Goal: Information Seeking & Learning: Check status

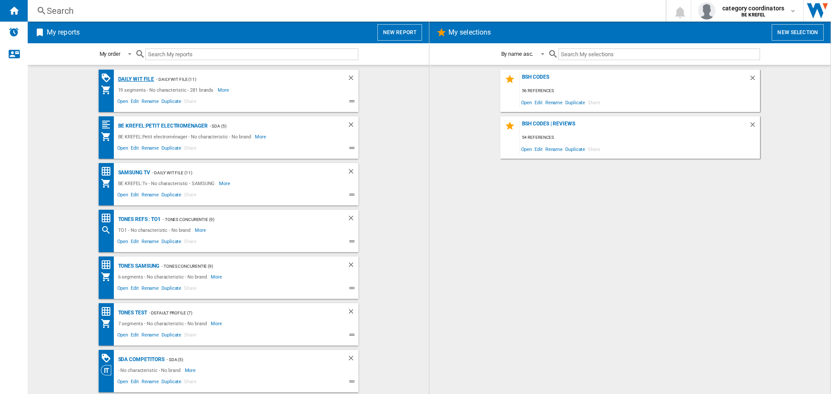
click at [126, 78] on div "Daily WIT file" at bounding box center [135, 79] width 39 height 11
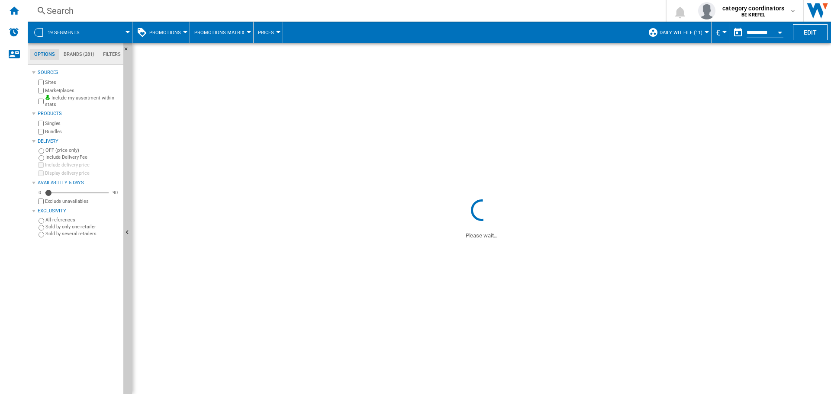
click at [183, 29] on button "Promotions" at bounding box center [167, 33] width 36 height 22
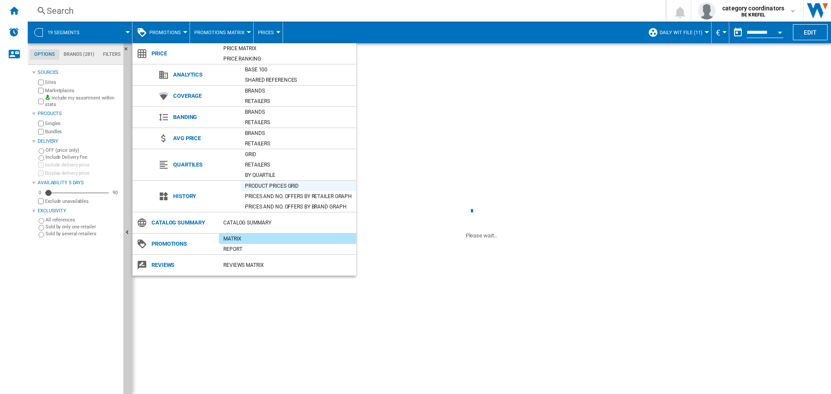
click at [271, 187] on div "Product prices grid" at bounding box center [299, 186] width 116 height 9
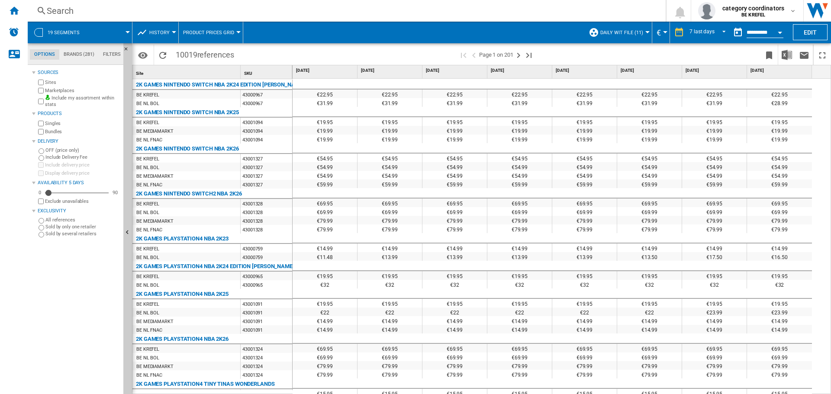
click at [74, 10] on div "Search" at bounding box center [345, 11] width 596 height 12
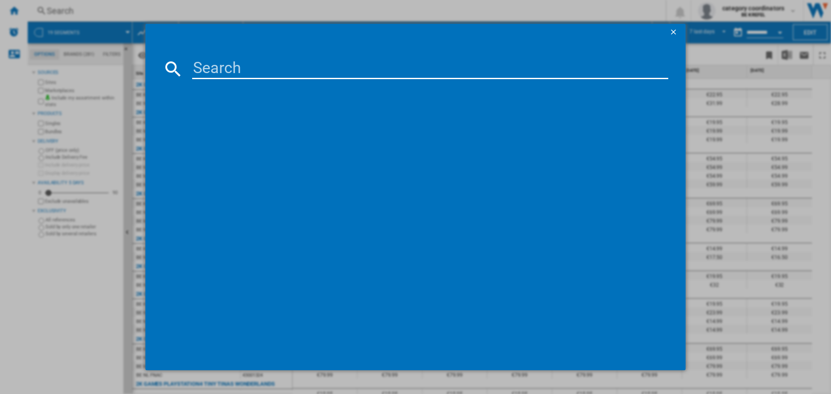
click at [233, 71] on input at bounding box center [430, 68] width 476 height 21
type input "12007738"
click at [259, 124] on div "SIEMENS IQ300 HB272ABB3F NOIR INOX" at bounding box center [421, 124] width 467 height 9
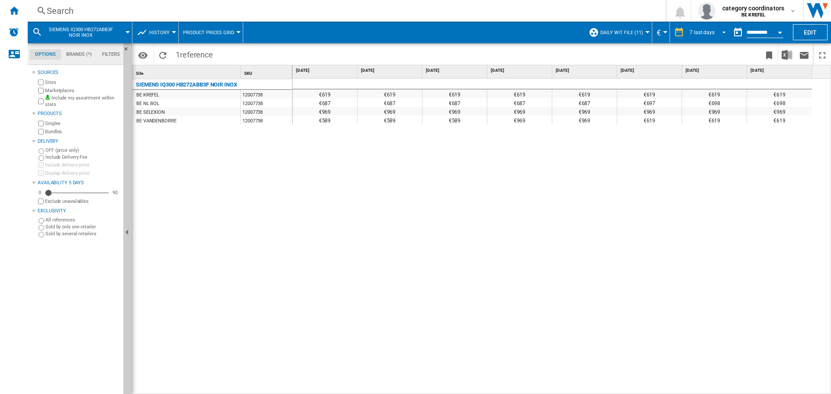
click at [713, 34] on md-select-value "7 last days" at bounding box center [708, 32] width 41 height 13
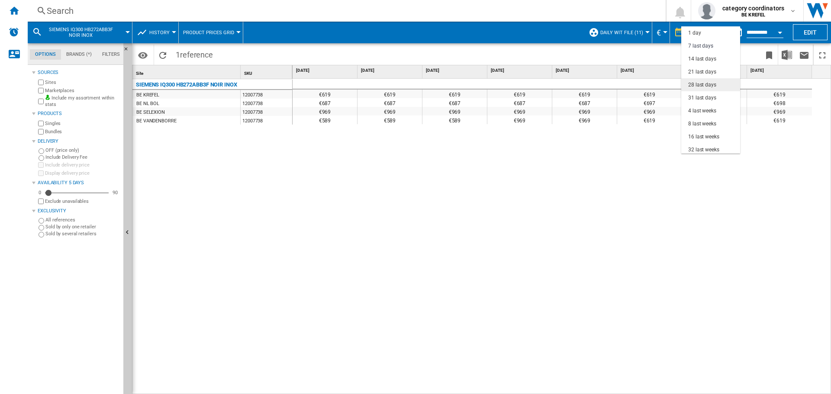
scroll to position [13, 0]
click at [701, 101] on div "4 last weeks" at bounding box center [702, 97] width 28 height 7
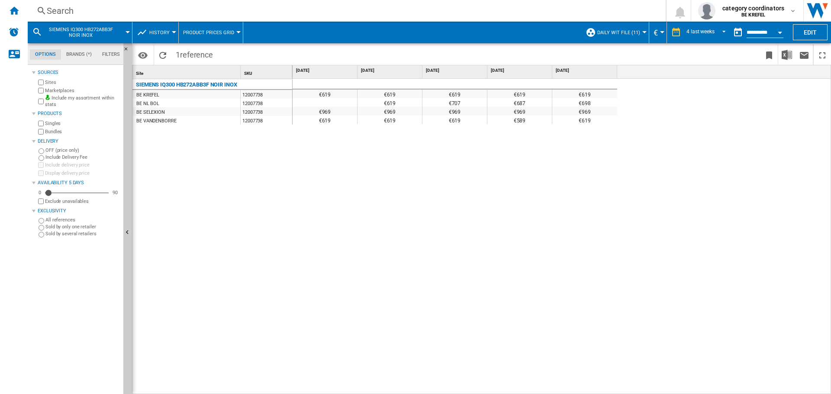
click at [751, 28] on md-datepicker "**********" at bounding box center [760, 32] width 62 height 17
click at [752, 34] on input "**********" at bounding box center [764, 34] width 37 height 8
click at [782, 32] on div "Open calendar" at bounding box center [779, 33] width 4 height 2
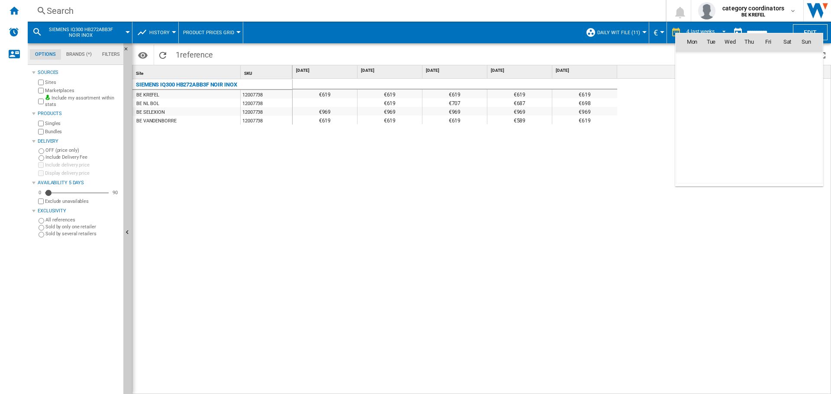
scroll to position [4128, 0]
click at [782, 32] on div at bounding box center [415, 197] width 831 height 394
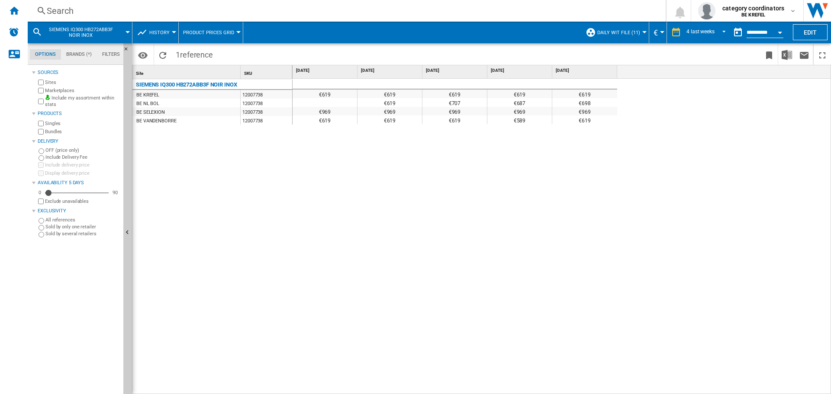
click at [633, 35] on button "Daily WIT File (11)" at bounding box center [620, 33] width 47 height 22
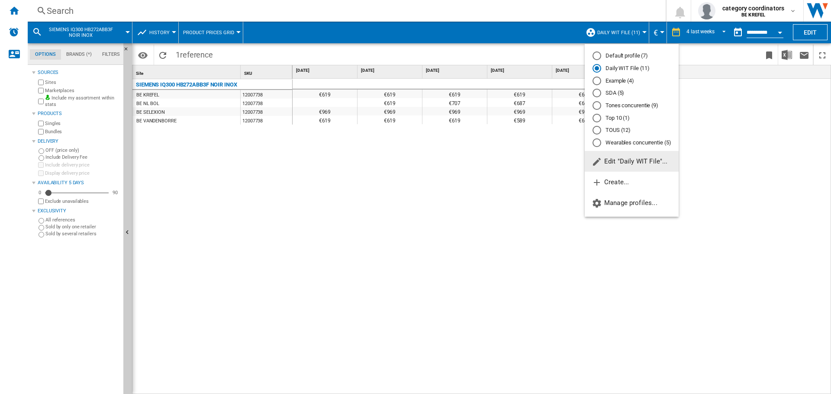
click at [633, 35] on md-backdrop at bounding box center [415, 197] width 831 height 394
